Goal: Transaction & Acquisition: Obtain resource

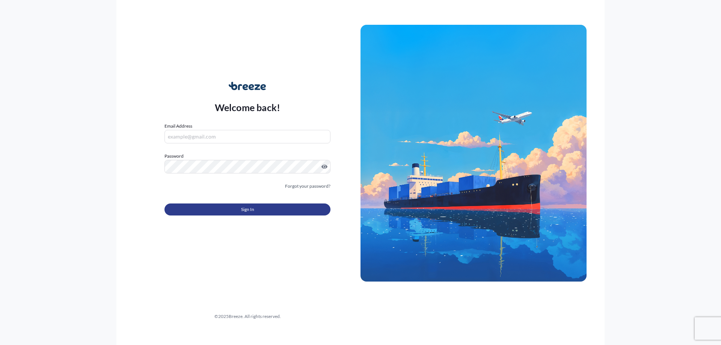
type input "[EMAIL_ADDRESS][DOMAIN_NAME]"
click at [256, 212] on button "Sign In" at bounding box center [247, 209] width 166 height 12
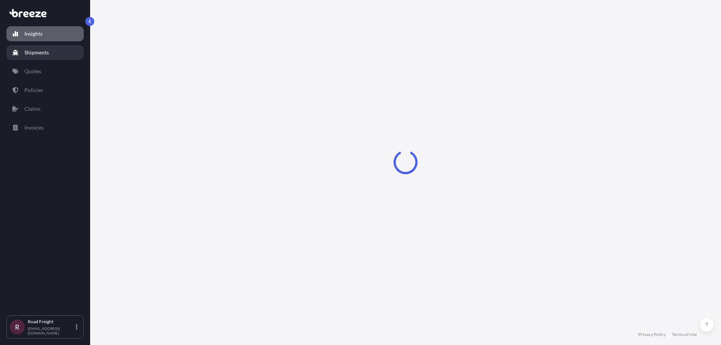
select select "2025"
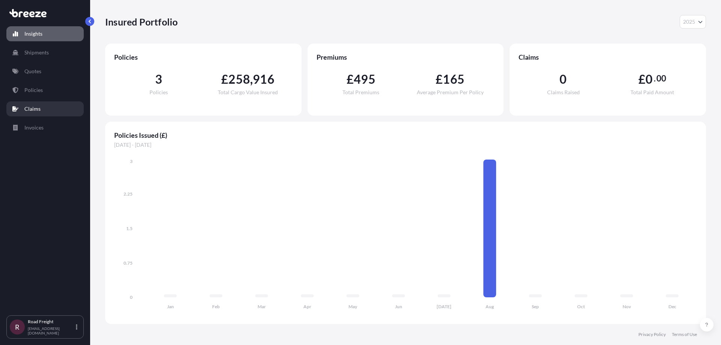
click at [44, 89] on link "Policies" at bounding box center [44, 90] width 77 height 15
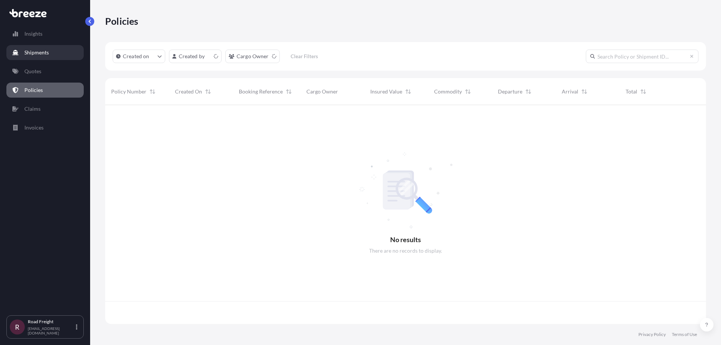
scroll to position [217, 595]
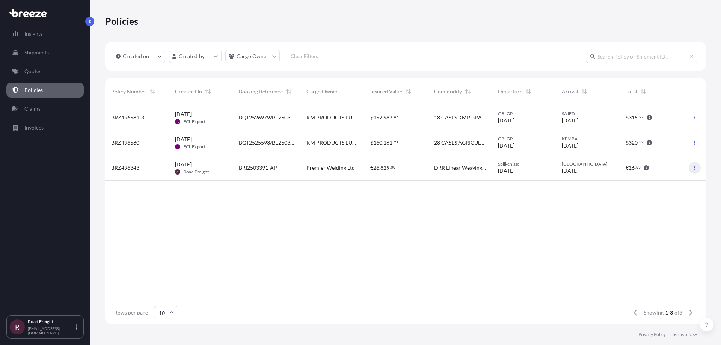
click at [692, 167] on icon "button" at bounding box center [694, 168] width 5 height 5
click at [45, 71] on link "Quotes" at bounding box center [44, 71] width 77 height 15
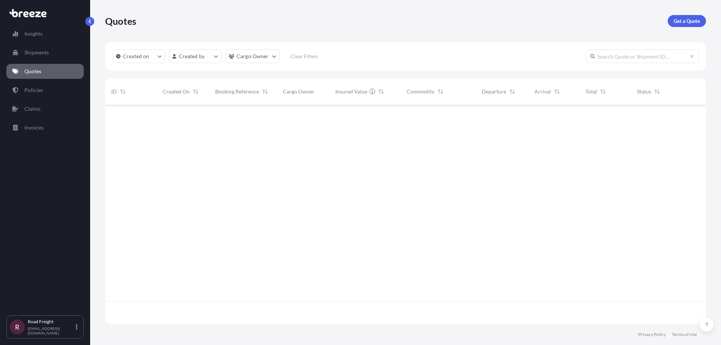
scroll to position [217, 595]
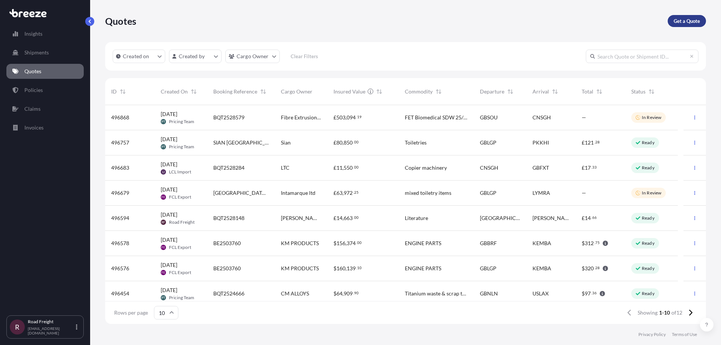
click at [693, 17] on link "Get a Quote" at bounding box center [686, 21] width 38 height 12
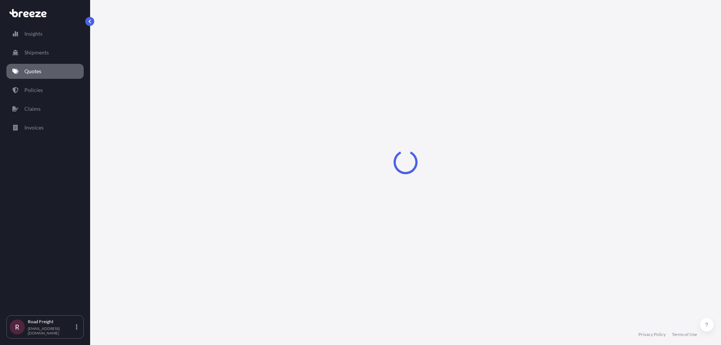
select select "Sea"
select select "1"
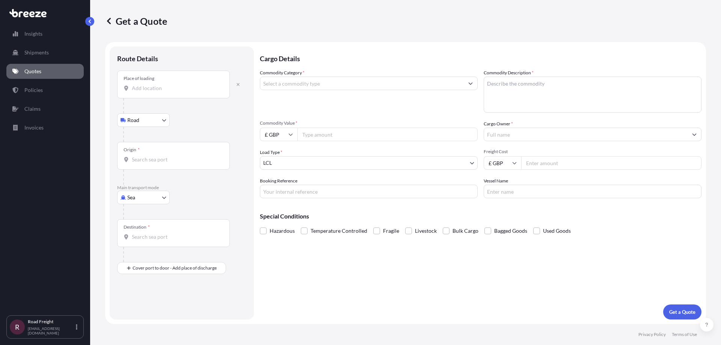
click at [179, 86] on input "Place of loading" at bounding box center [176, 88] width 89 height 8
click at [239, 86] on icon "button" at bounding box center [237, 84] width 3 height 3
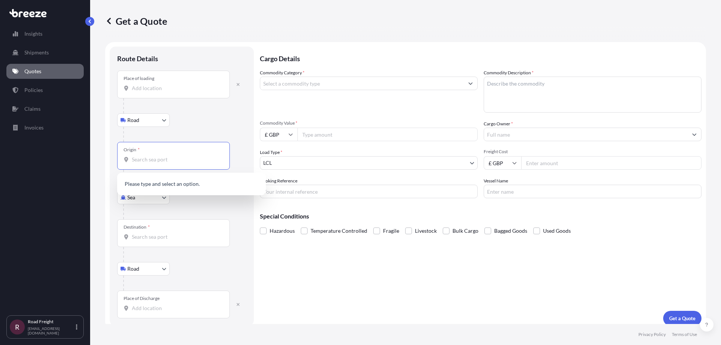
click at [160, 161] on input "Origin *" at bounding box center [176, 160] width 89 height 8
click at [220, 128] on div at bounding box center [184, 134] width 123 height 15
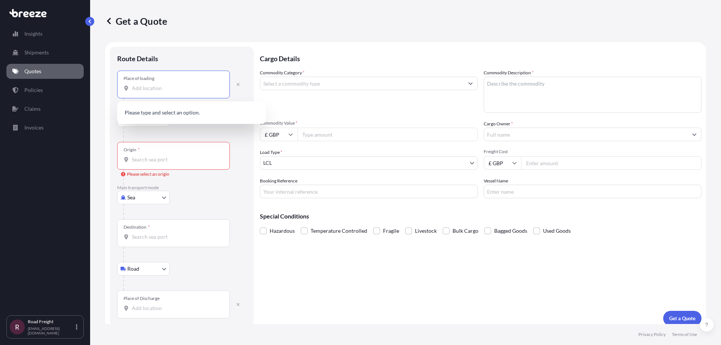
click at [170, 90] on input "Place of loading" at bounding box center [176, 88] width 89 height 8
type input "great"
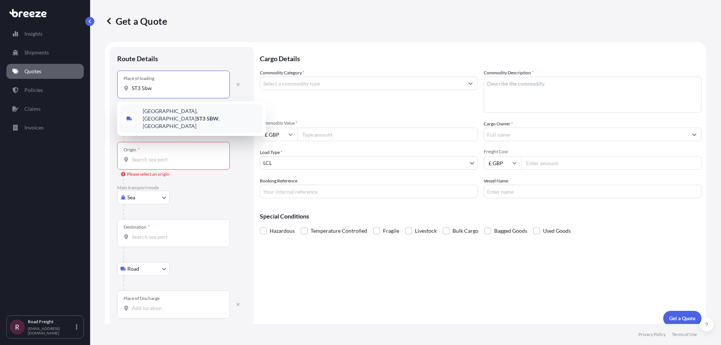
click at [211, 114] on span "[STREET_ADDRESS]" at bounding box center [201, 118] width 117 height 23
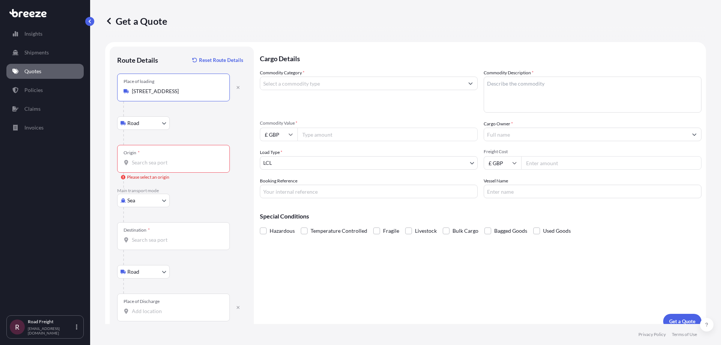
type input "[STREET_ADDRESS]"
click at [168, 162] on input "Origin * Please select an origin" at bounding box center [176, 163] width 89 height 8
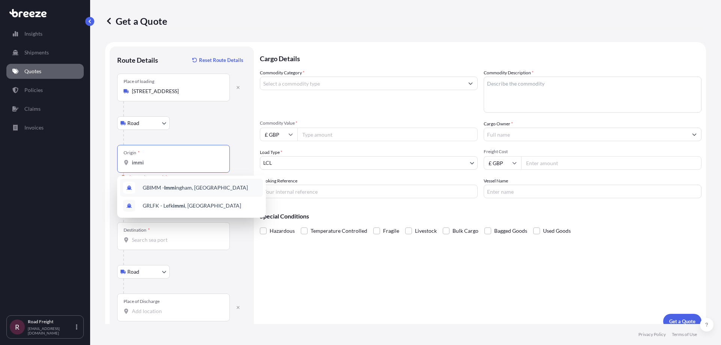
click at [205, 189] on span "GBIMM - Immi ngham, [GEOGRAPHIC_DATA]" at bounding box center [195, 188] width 105 height 8
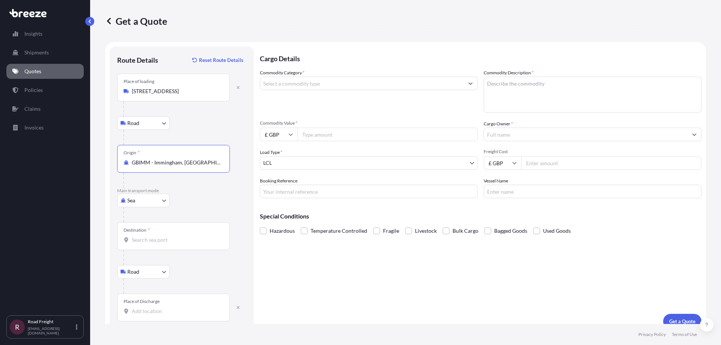
type input "GBIMM - Immingham, [GEOGRAPHIC_DATA]"
click at [168, 233] on div "Destination *" at bounding box center [173, 236] width 113 height 28
click at [168, 236] on input "Destination *" at bounding box center [176, 240] width 89 height 8
click at [165, 240] on input "Destination *" at bounding box center [176, 240] width 89 height 8
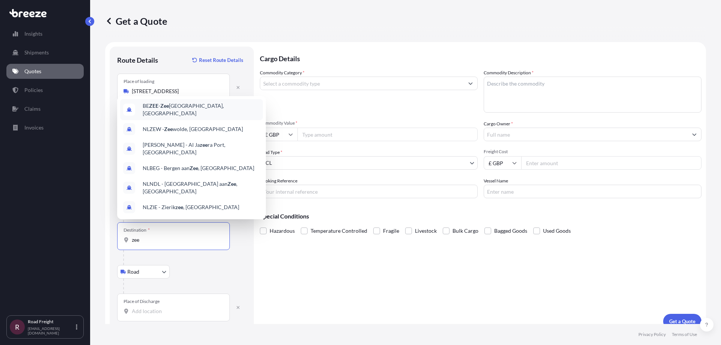
click at [204, 115] on span "BE ZEE - Zee [GEOGRAPHIC_DATA], [GEOGRAPHIC_DATA]" at bounding box center [201, 109] width 117 height 15
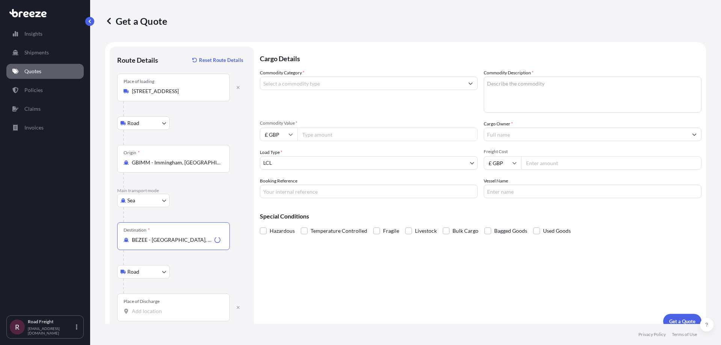
type input "BEZEE - [GEOGRAPHIC_DATA], [GEOGRAPHIC_DATA]"
click at [159, 307] on div "Place of Discharge" at bounding box center [173, 308] width 113 height 28
click at [159, 307] on input "Place of Discharge" at bounding box center [176, 311] width 89 height 8
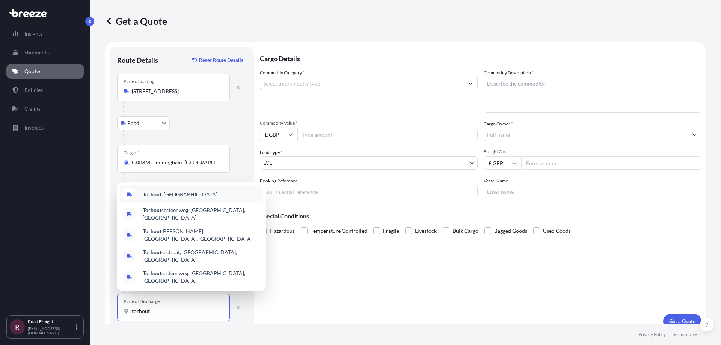
click at [204, 203] on div "[GEOGRAPHIC_DATA] , [GEOGRAPHIC_DATA]" at bounding box center [191, 194] width 143 height 18
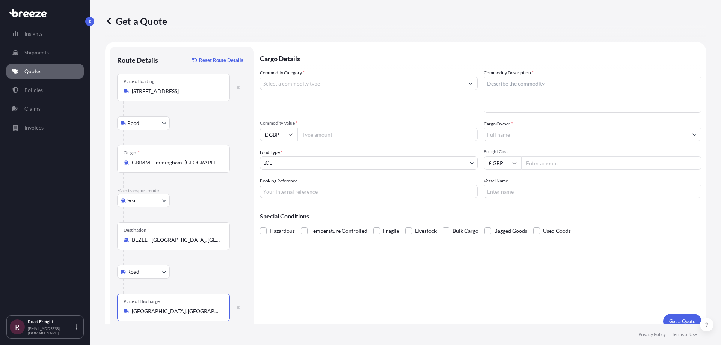
scroll to position [9, 0]
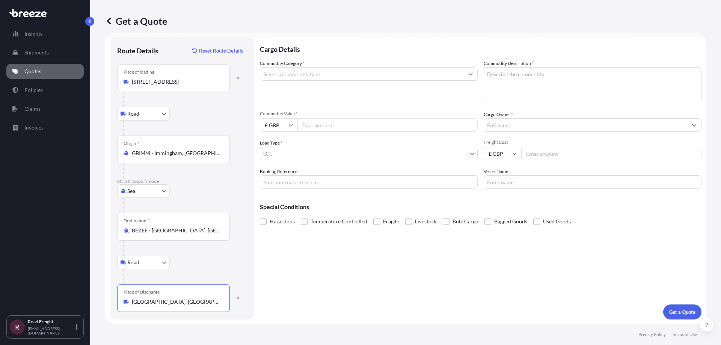
type input "[GEOGRAPHIC_DATA], [GEOGRAPHIC_DATA]"
click at [369, 72] on input "Commodity Category *" at bounding box center [361, 74] width 203 height 14
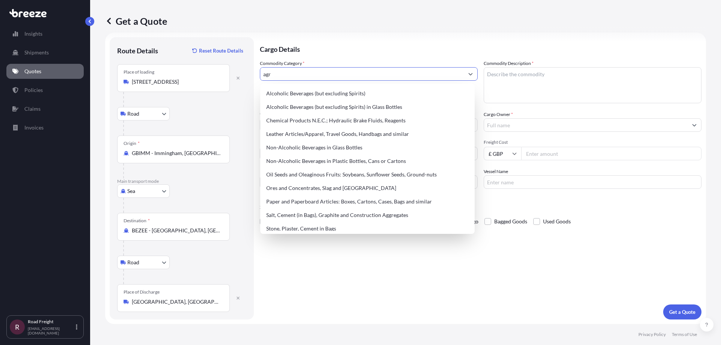
type input "agri"
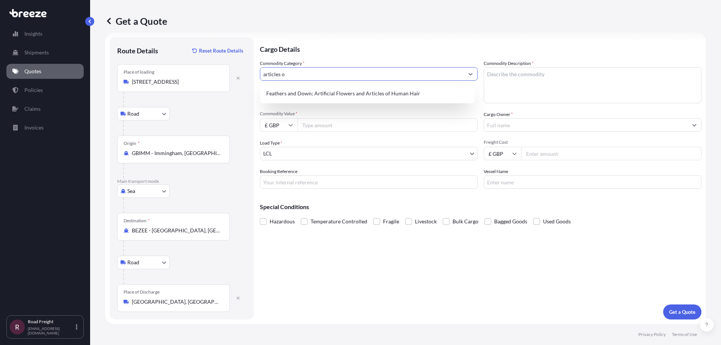
type input "articles"
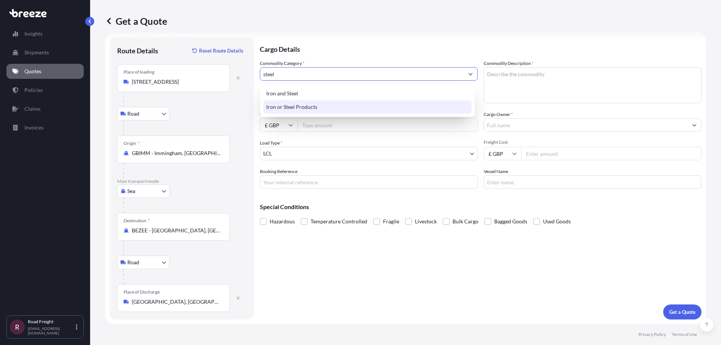
click at [316, 107] on div "Iron or Steel Products" at bounding box center [367, 107] width 208 height 14
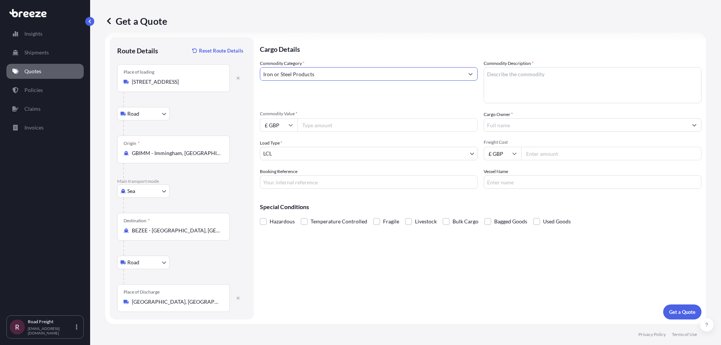
type input "Iron or Steel Products"
click at [539, 80] on textarea "Commodity Description *" at bounding box center [592, 85] width 218 height 36
type textarea "Agricultural Equipment"
type input "18731.47"
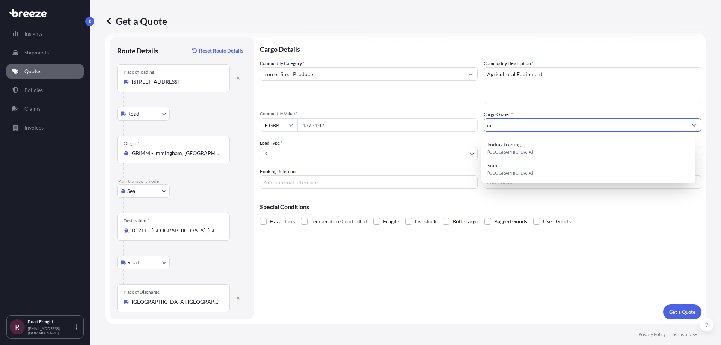
type input "iae"
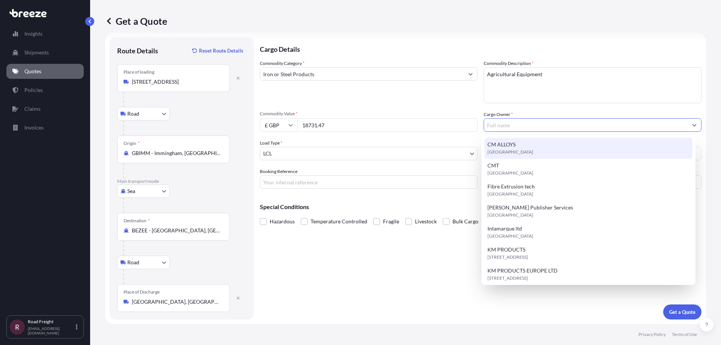
click at [559, 121] on input "Cargo Owner *" at bounding box center [585, 125] width 203 height 14
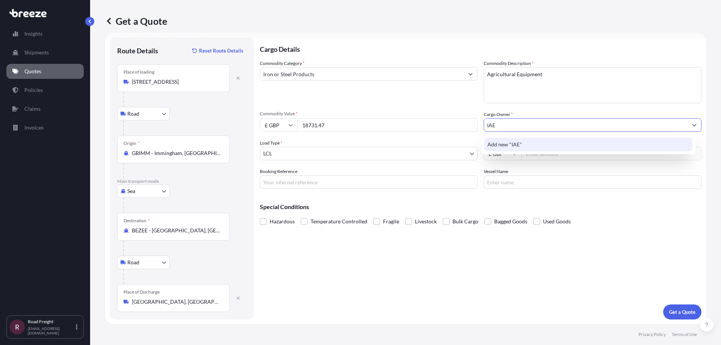
click at [521, 142] on div "Add new "IAE"" at bounding box center [588, 145] width 208 height 14
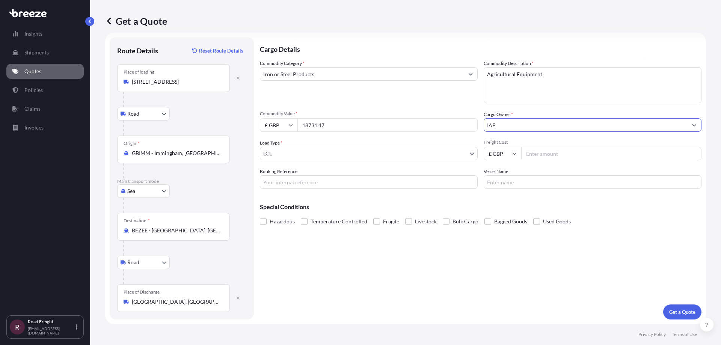
type input "IAE"
click at [369, 155] on body "7 options available. 2 options available. 0 options available. 1 option availab…" at bounding box center [360, 172] width 721 height 345
click at [535, 153] on input "Freight Cost" at bounding box center [611, 154] width 180 height 14
click at [536, 154] on input "Freight Cost" at bounding box center [611, 154] width 180 height 14
type input "595"
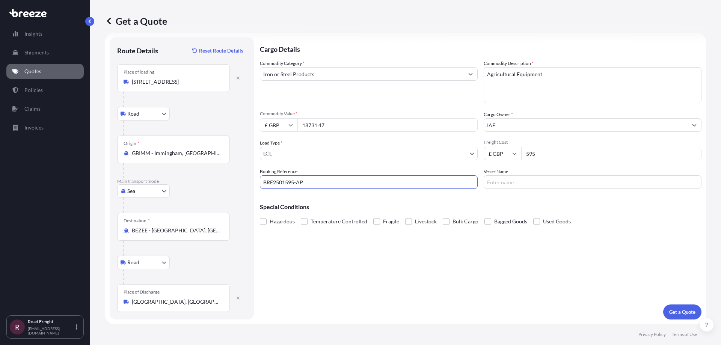
type input "BRE2501595-AP"
click at [502, 182] on input "Vessel Name" at bounding box center [592, 182] width 218 height 14
type input "None"
click at [678, 315] on p "Get a Quote" at bounding box center [682, 312] width 26 height 8
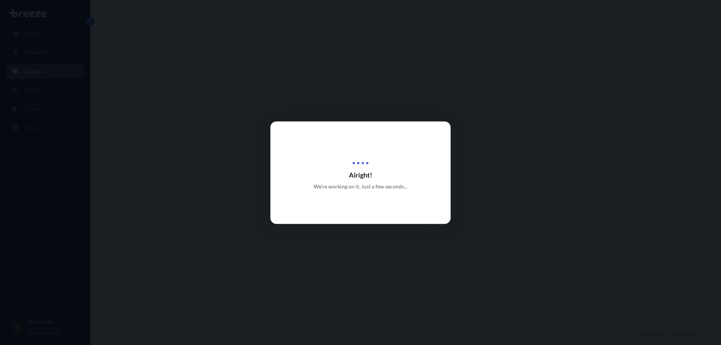
select select "Road"
select select "Sea"
select select "Road"
select select "1"
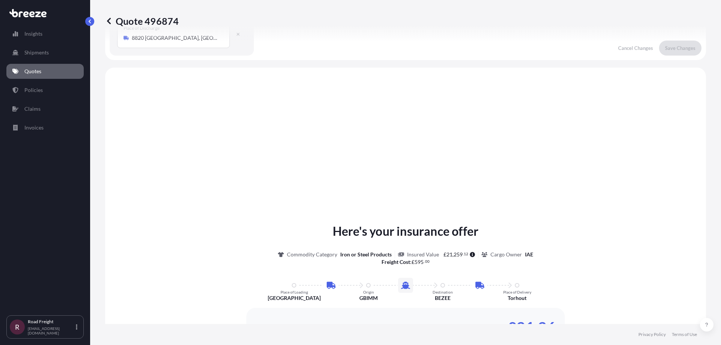
scroll to position [300, 0]
